Goal: Task Accomplishment & Management: Manage account settings

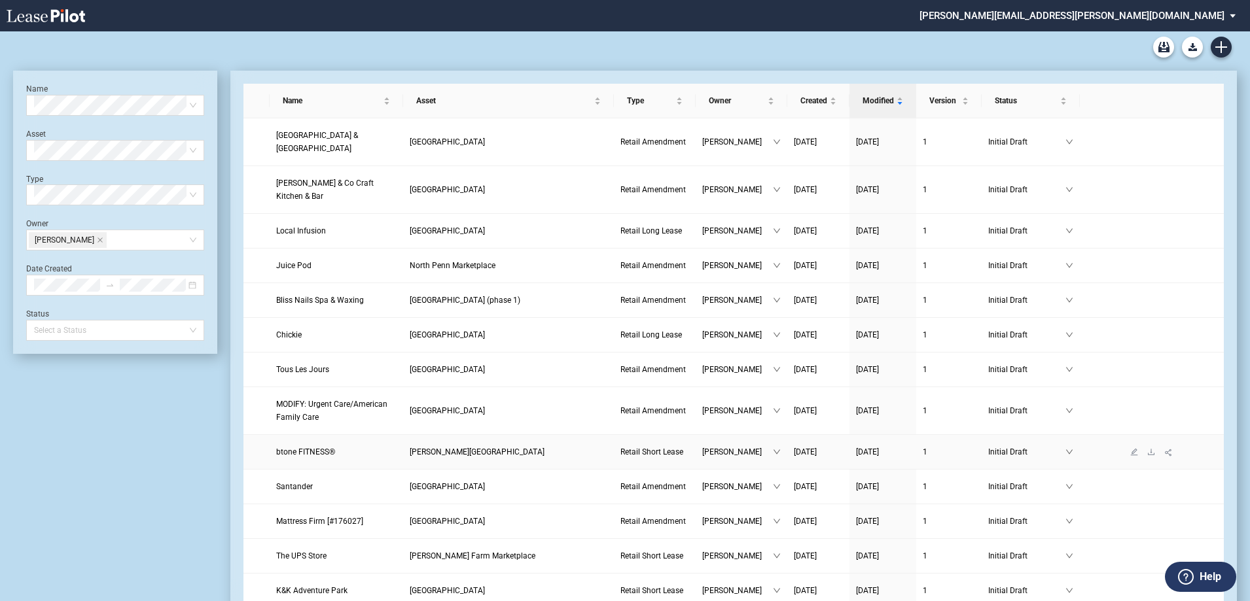
click at [301, 448] on span "btone FITNESS®" at bounding box center [305, 452] width 59 height 9
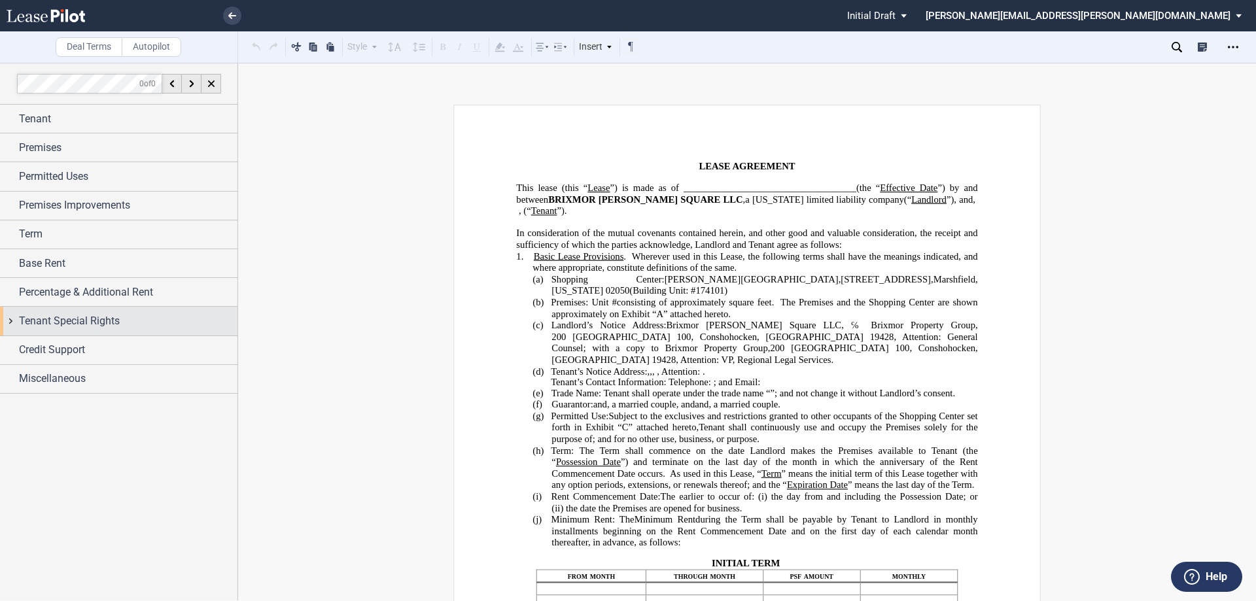
click at [96, 326] on span "Tenant Special Rights" at bounding box center [69, 321] width 101 height 16
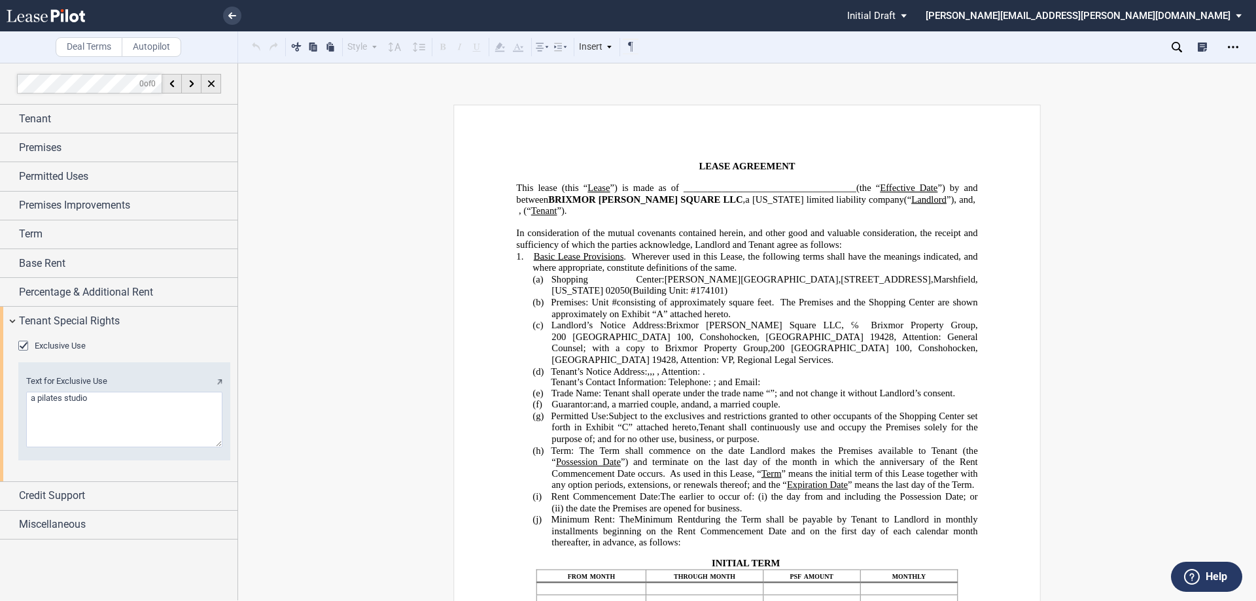
click at [31, 345] on div "Exclusive Use" at bounding box center [24, 347] width 13 height 13
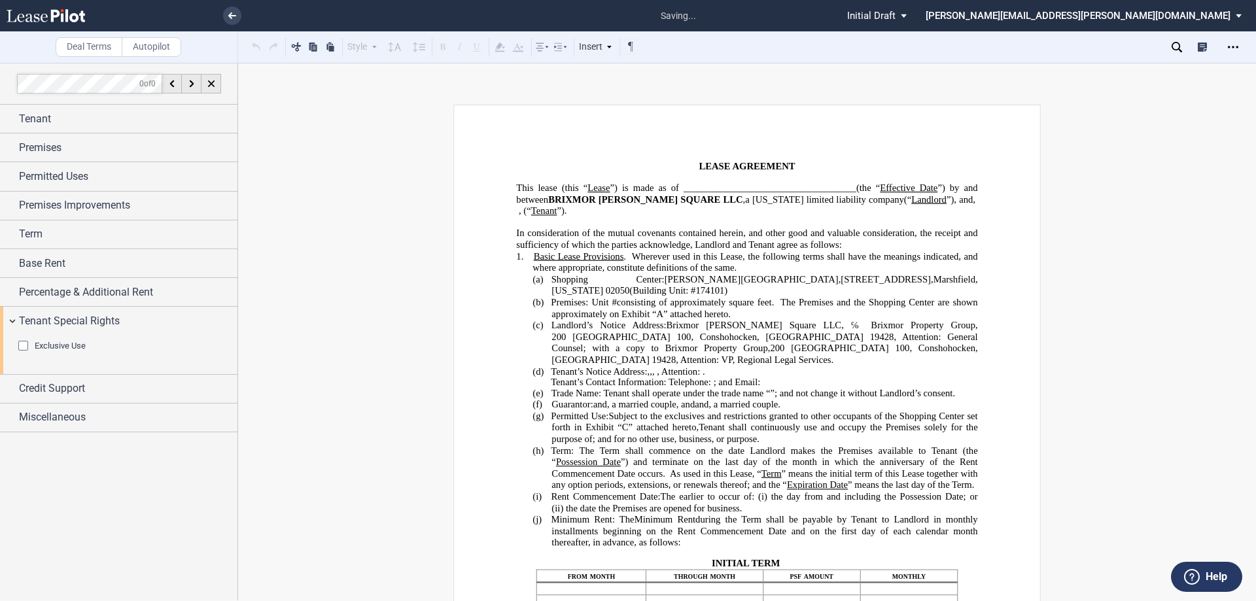
click at [31, 345] on div "Exclusive Use" at bounding box center [24, 347] width 13 height 13
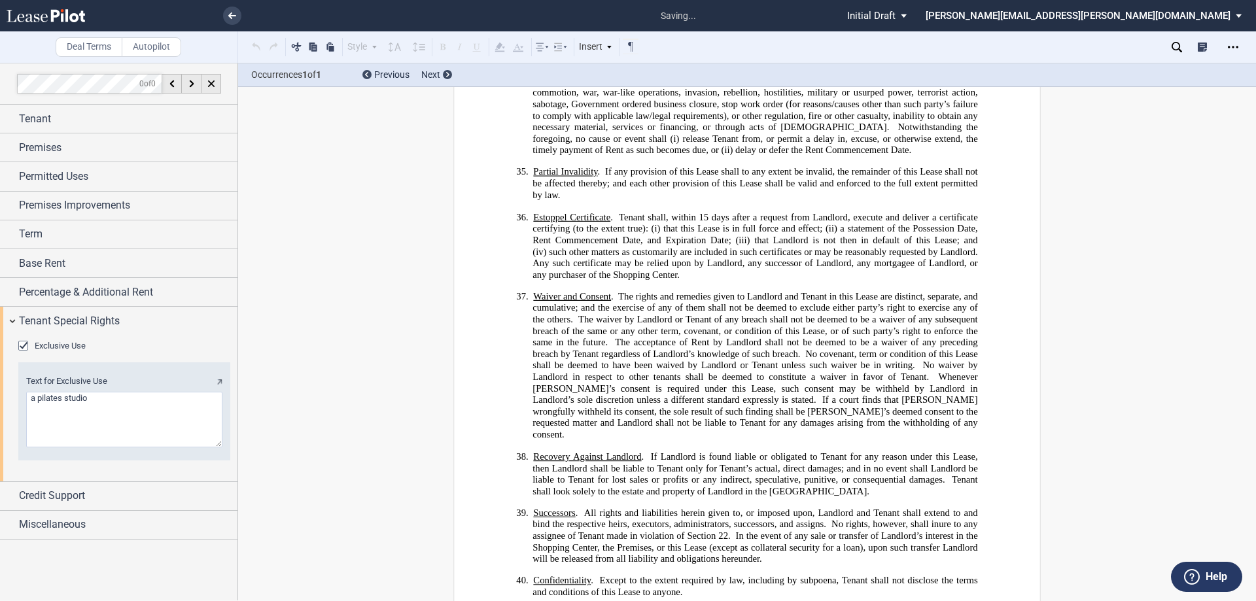
scroll to position [8899, 0]
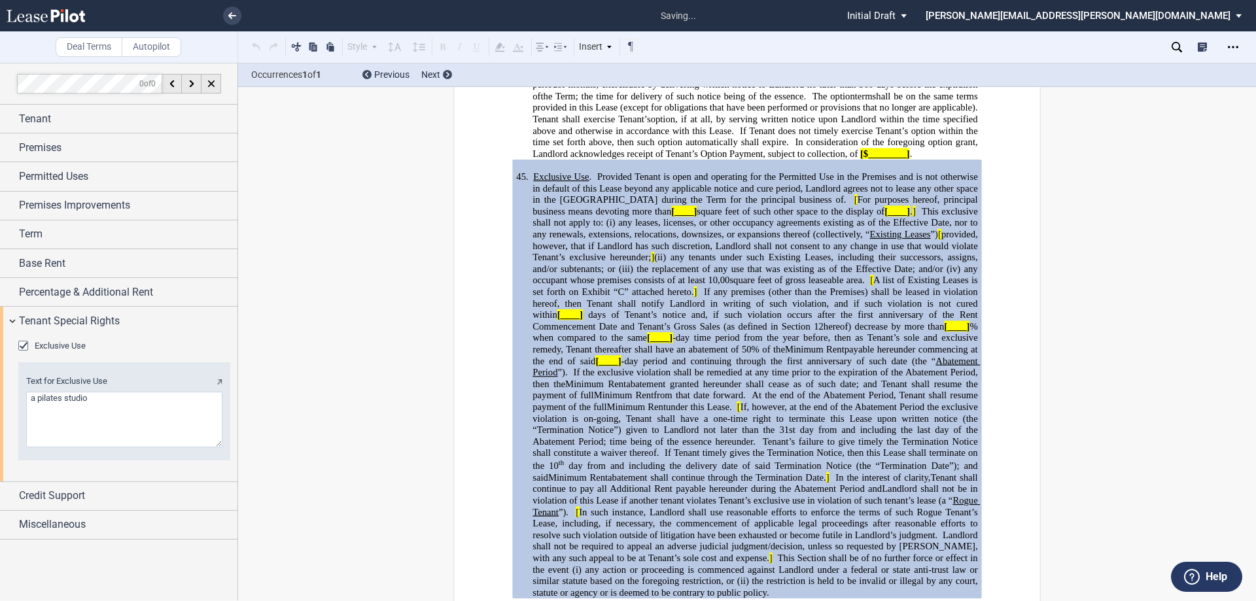
click at [830, 472] on span at bounding box center [833, 477] width 7 height 11
click at [748, 522] on p "45. Exclusive Use . Provided Tenant is open and operating for the Permitted Use…" at bounding box center [755, 385] width 445 height 428
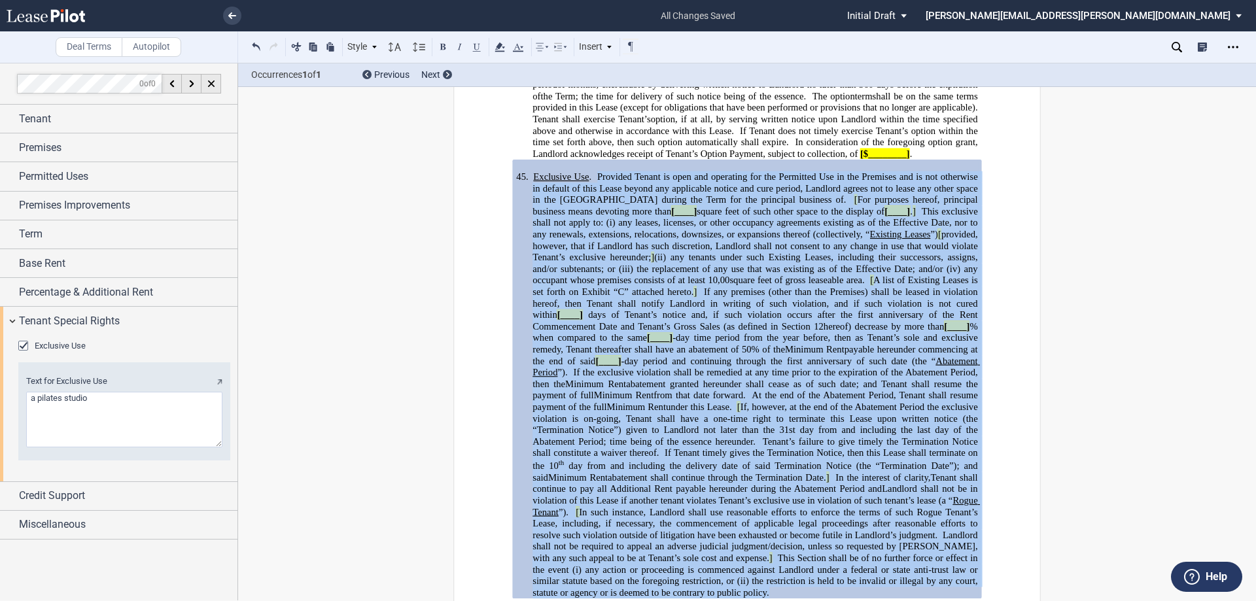
drag, startPoint x: 744, startPoint y: 524, endPoint x: 899, endPoint y: 37, distance: 510.9
click at [595, 171] on p "45. Exclusive Use . Provided Tenant is open and operating for the Permitted Use…" at bounding box center [755, 385] width 445 height 428
